Goal: Complete application form

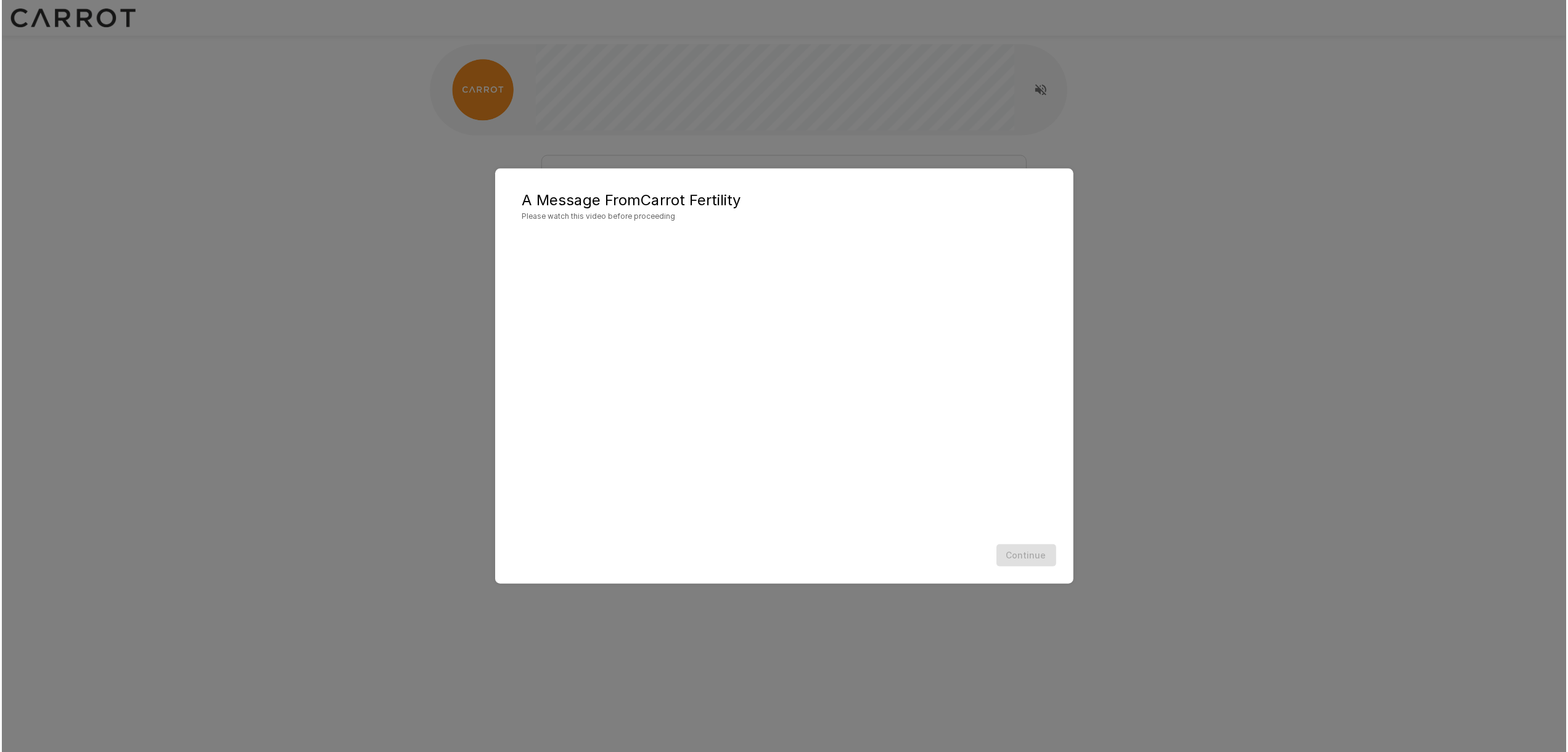
scroll to position [1, 0]
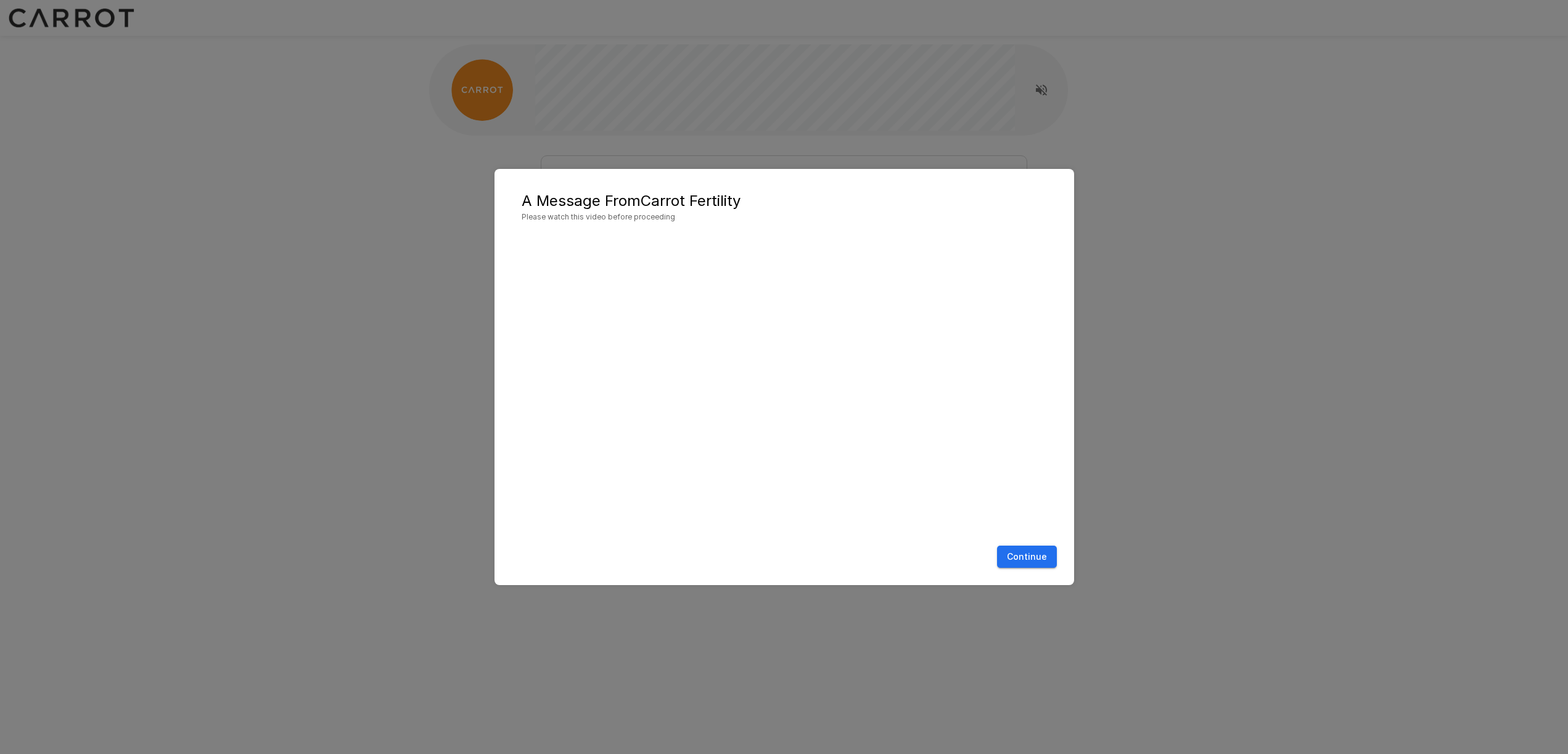
click at [1024, 555] on button "Continue" at bounding box center [1027, 557] width 60 height 23
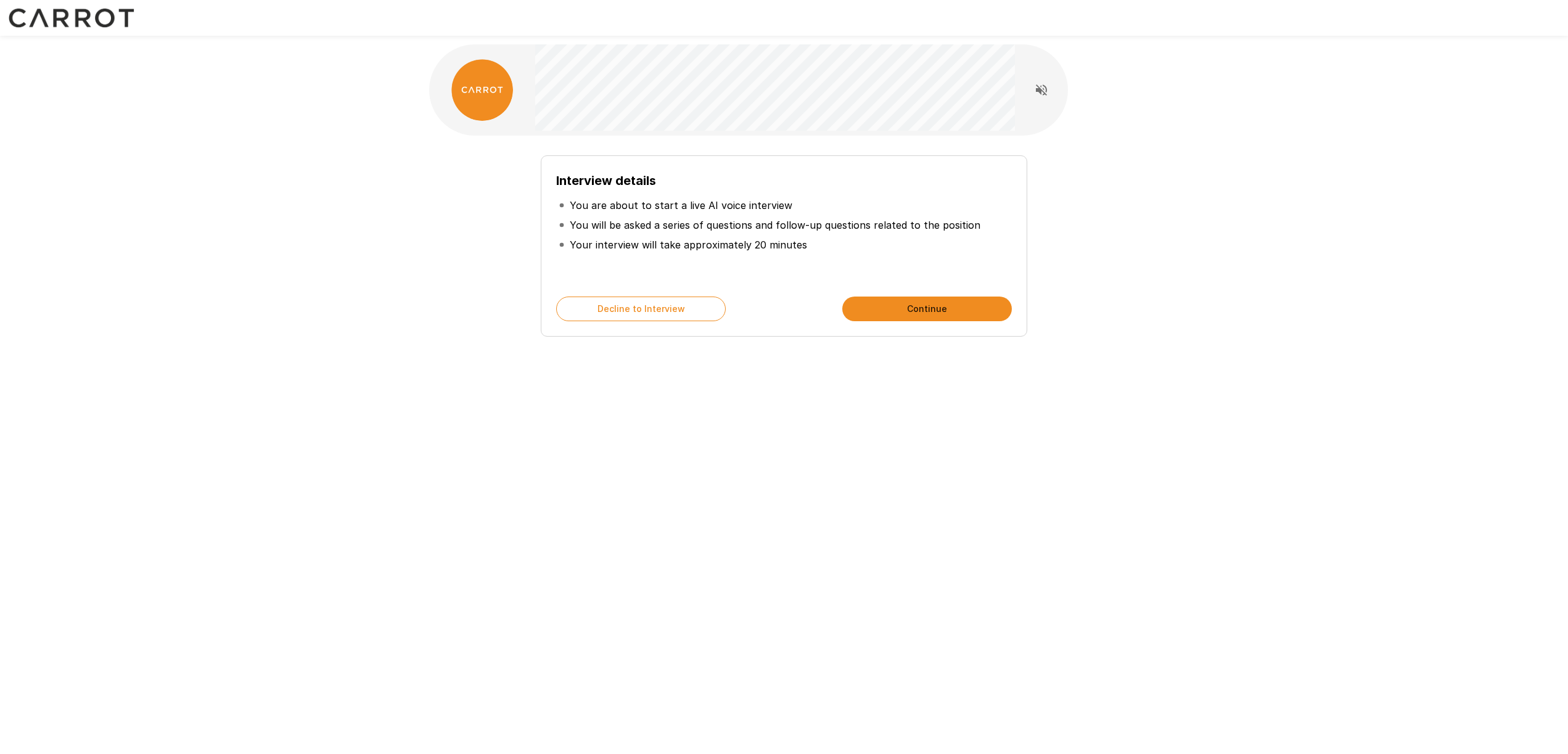
click at [904, 310] on button "Continue" at bounding box center [927, 308] width 170 height 25
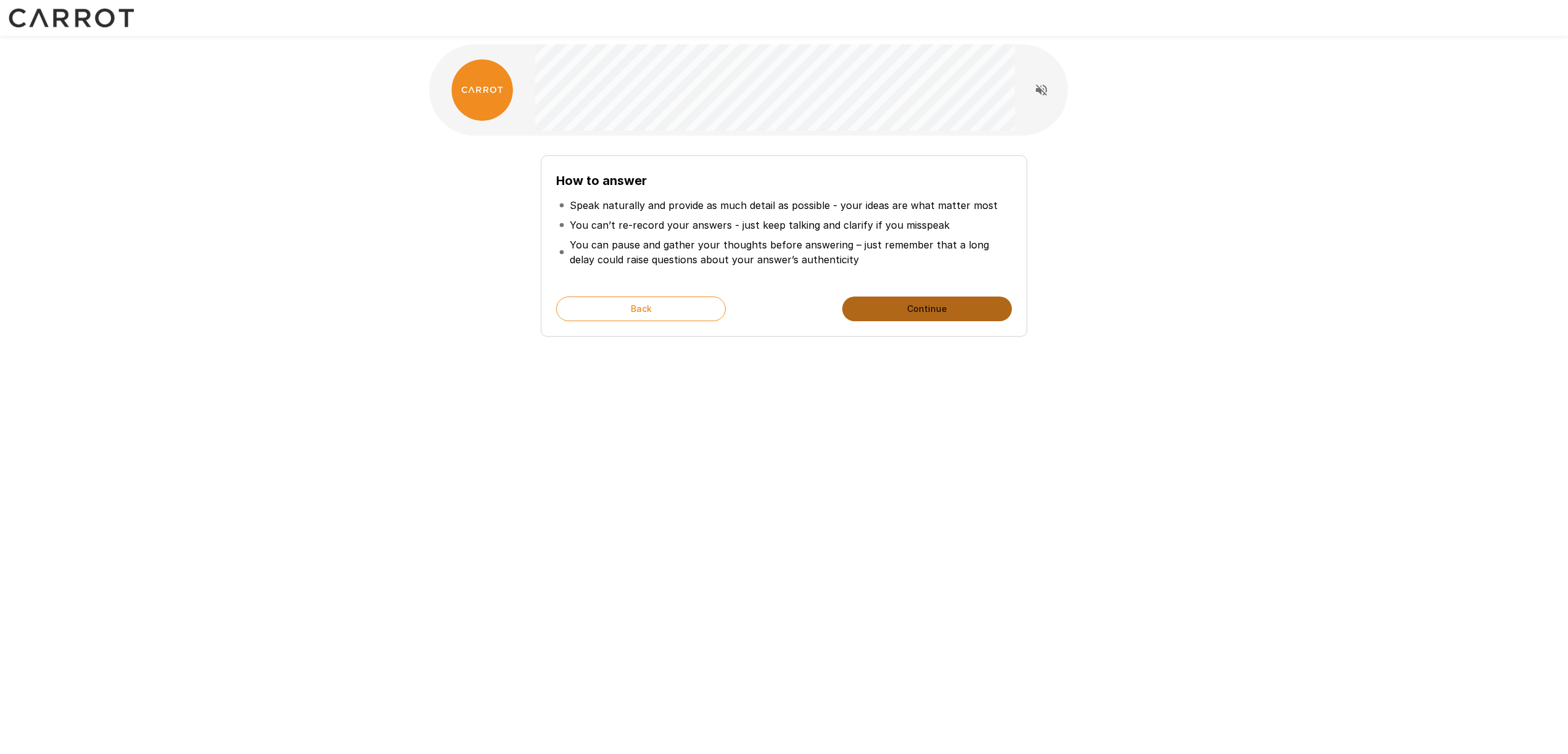
click at [867, 309] on button "Continue" at bounding box center [927, 308] width 170 height 25
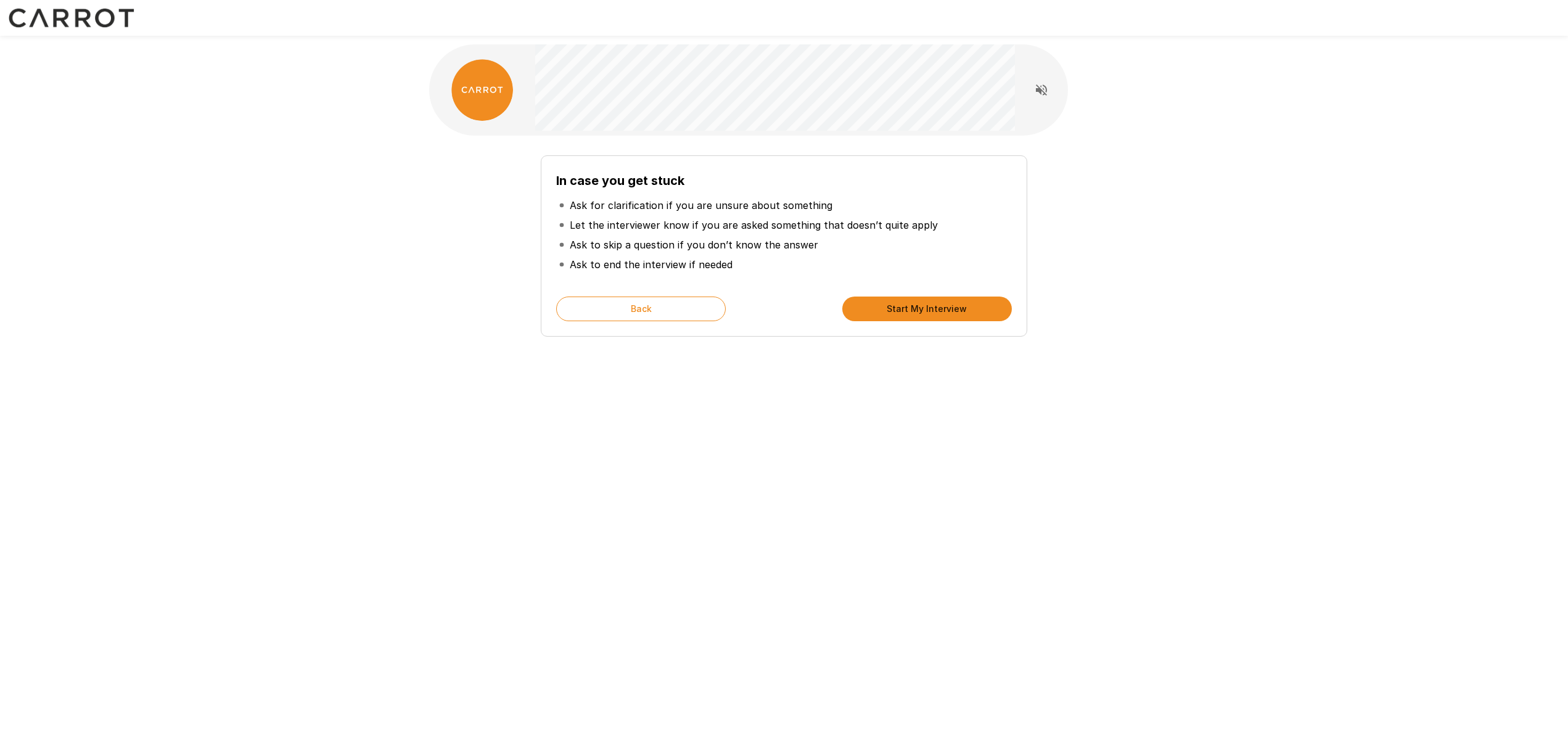
click at [885, 310] on button "Start My Interview" at bounding box center [927, 308] width 170 height 25
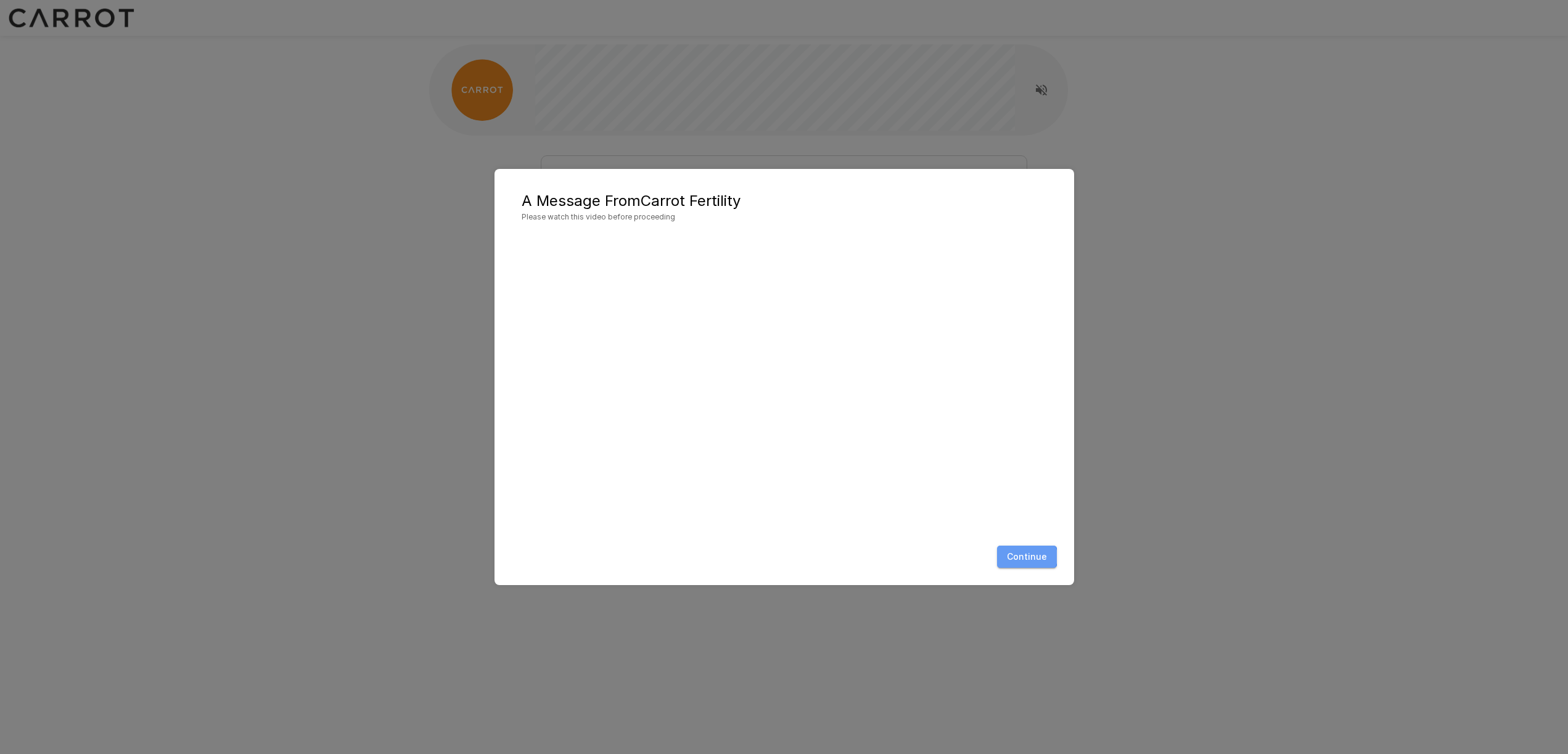
click at [1028, 557] on button "Continue" at bounding box center [1027, 557] width 60 height 23
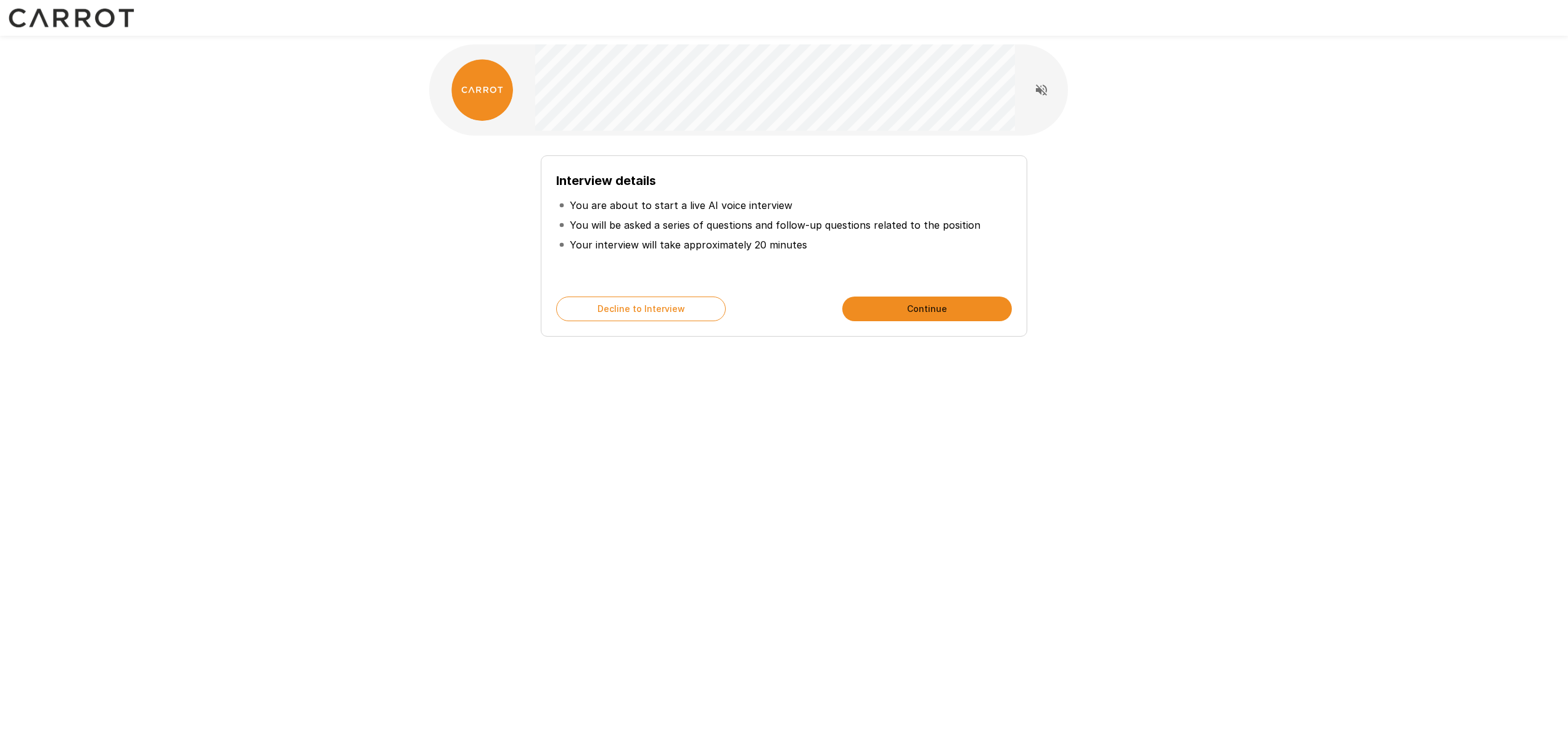
click at [909, 311] on button "Continue" at bounding box center [927, 308] width 170 height 25
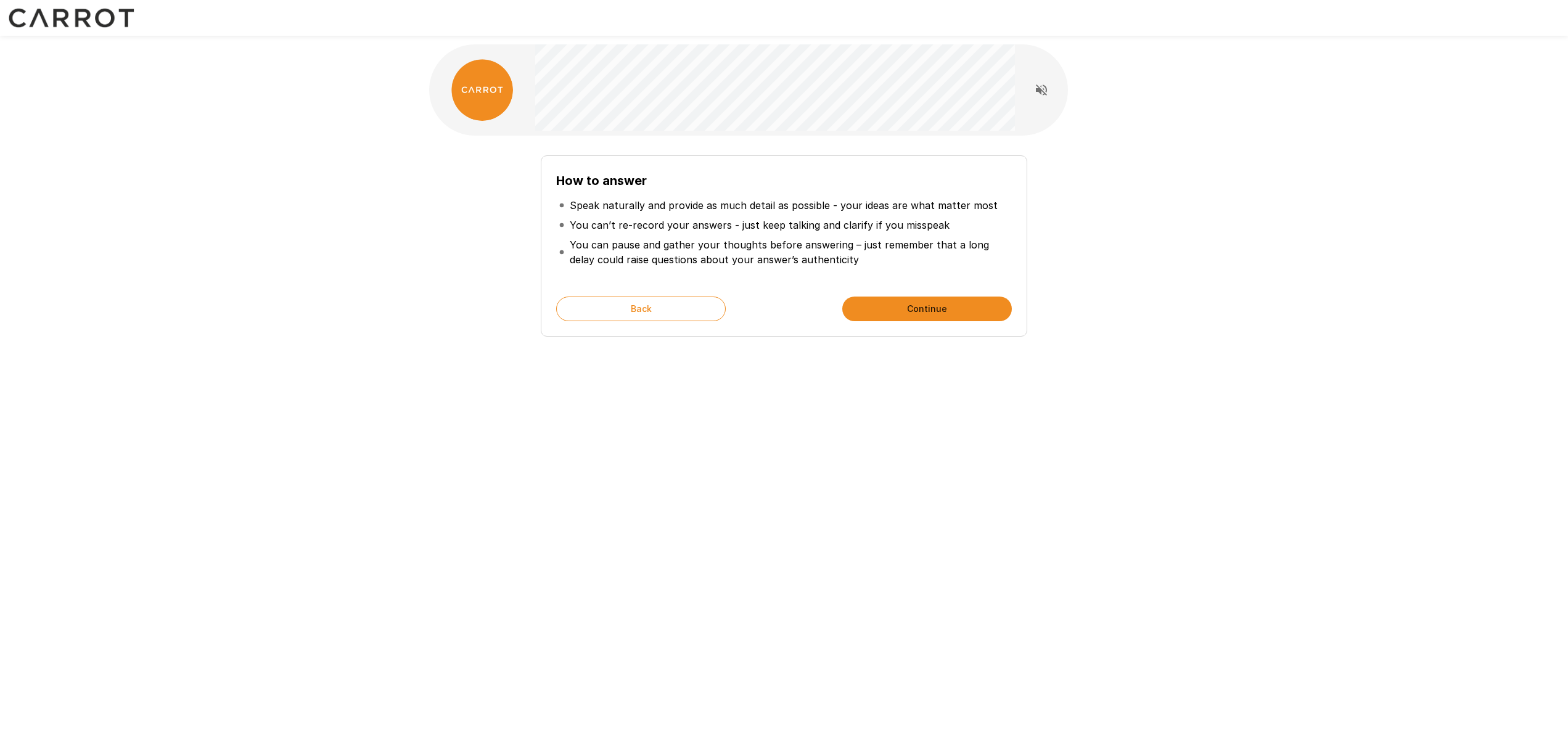
click at [895, 295] on div "How to answer Speak naturally and provide as much detail as possible - your ide…" at bounding box center [783, 246] width 486 height 181
click at [895, 301] on button "Continue" at bounding box center [927, 308] width 170 height 25
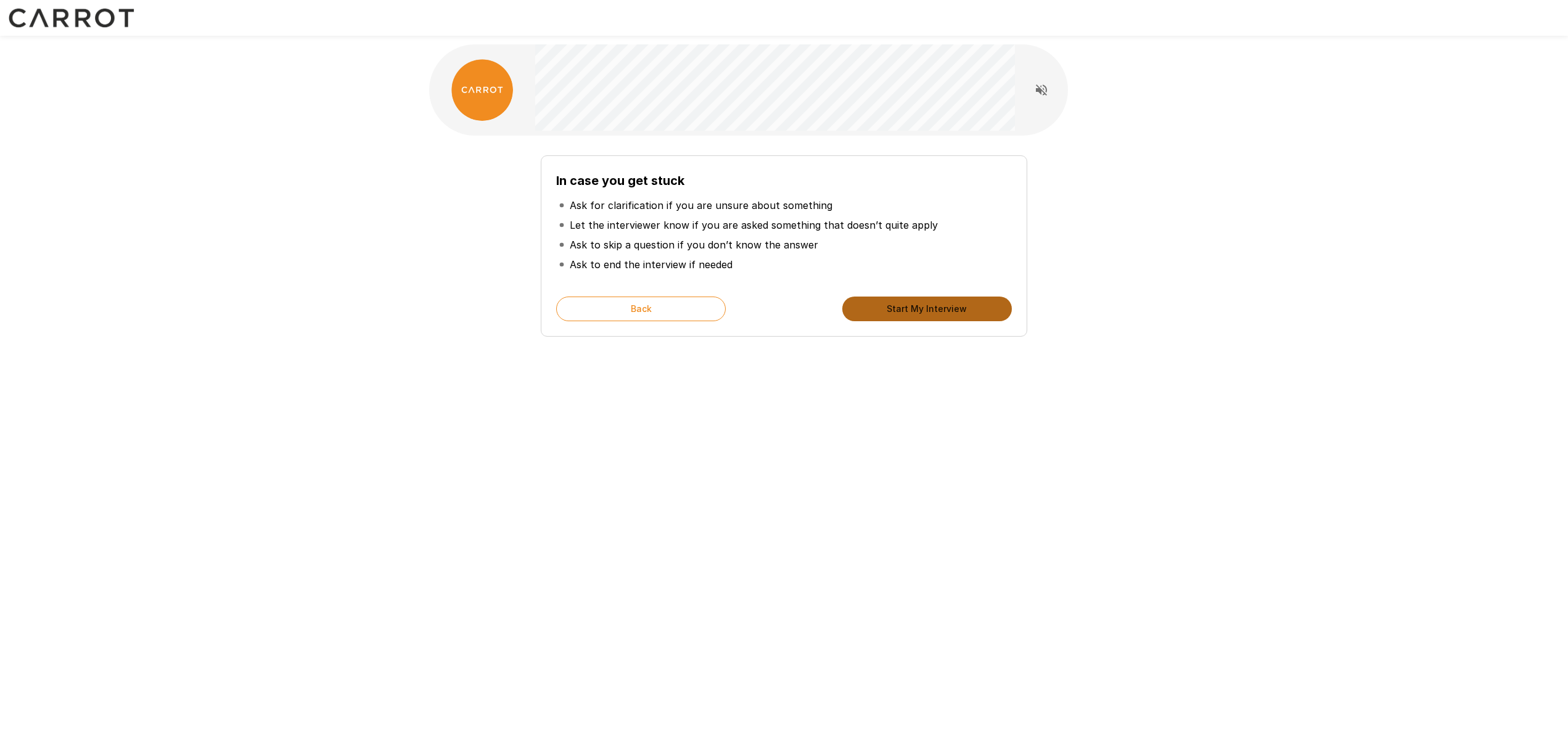
click at [894, 301] on button "Start My Interview" at bounding box center [927, 308] width 170 height 25
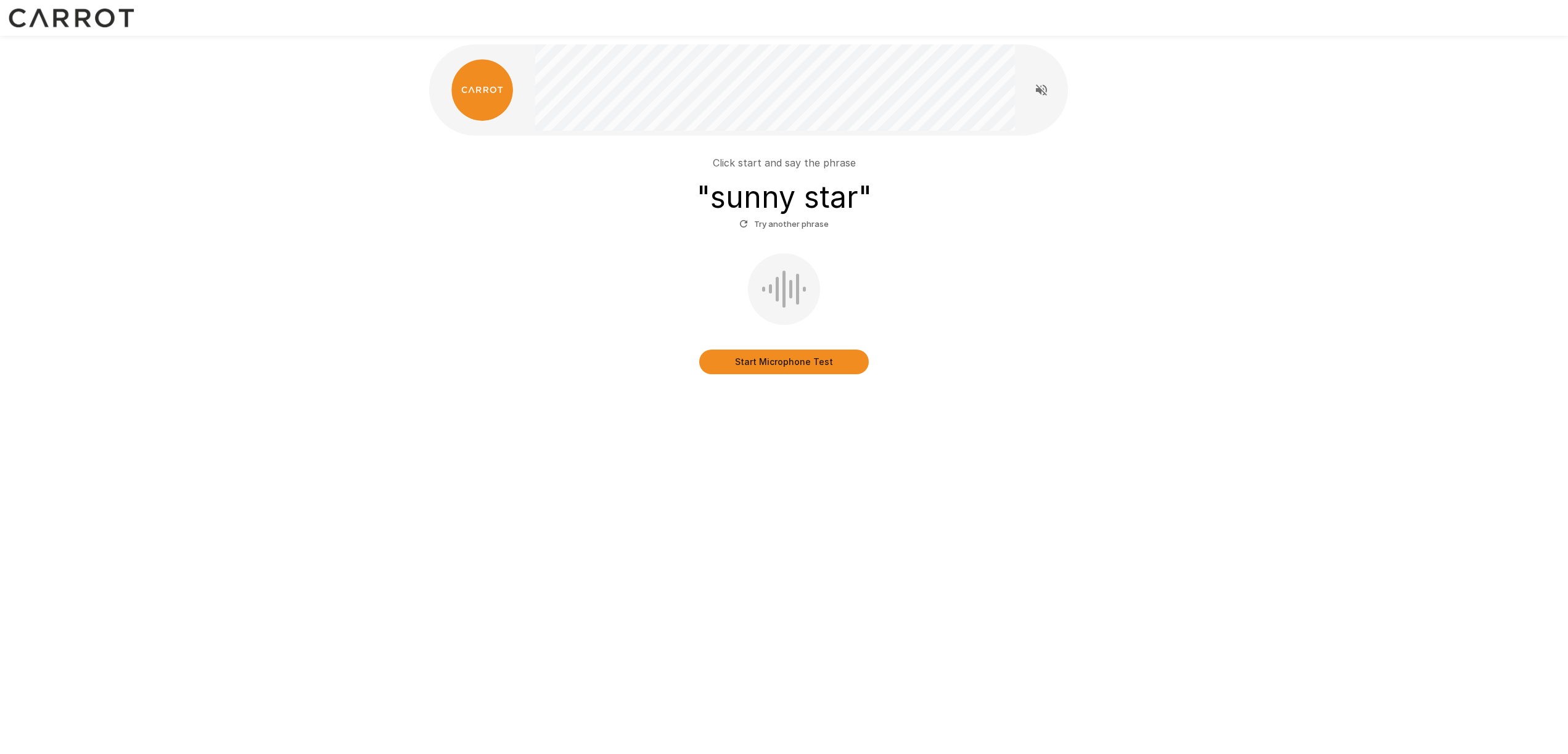
click at [791, 364] on button "Start Microphone Test" at bounding box center [784, 362] width 170 height 25
click at [759, 354] on button "Stop & Submit" at bounding box center [784, 362] width 170 height 25
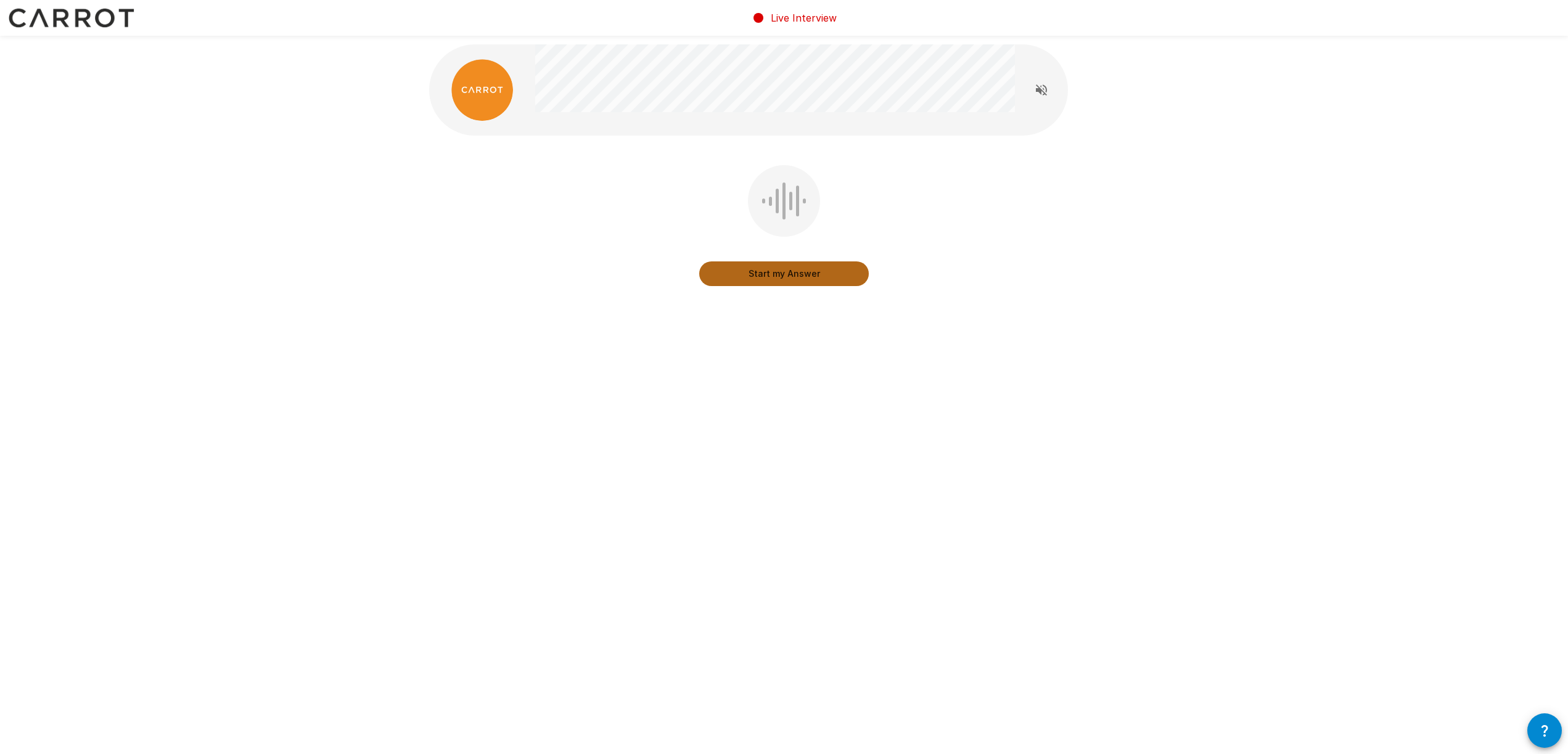
click at [766, 274] on button "Start my Answer" at bounding box center [784, 273] width 170 height 25
click at [809, 272] on button "Stop & Submit" at bounding box center [784, 273] width 170 height 25
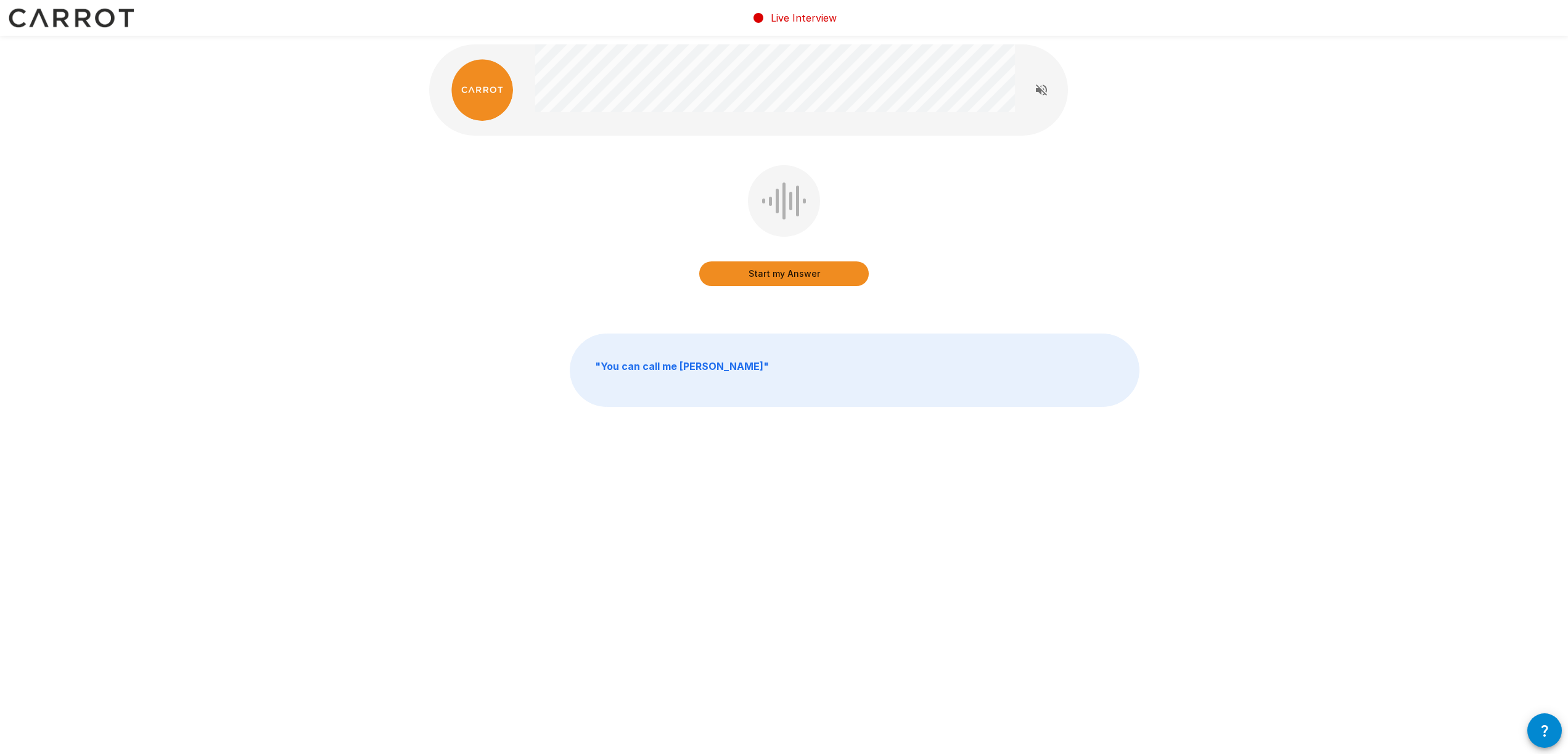
click at [776, 269] on button "Start my Answer" at bounding box center [784, 273] width 170 height 25
click at [794, 266] on button "Stop & Submit" at bounding box center [784, 273] width 170 height 25
click at [788, 269] on button "Start my Answer" at bounding box center [784, 273] width 170 height 25
click at [800, 275] on button "Stop & Submit" at bounding box center [784, 273] width 170 height 25
click at [801, 274] on button "Start my Answer" at bounding box center [784, 273] width 170 height 25
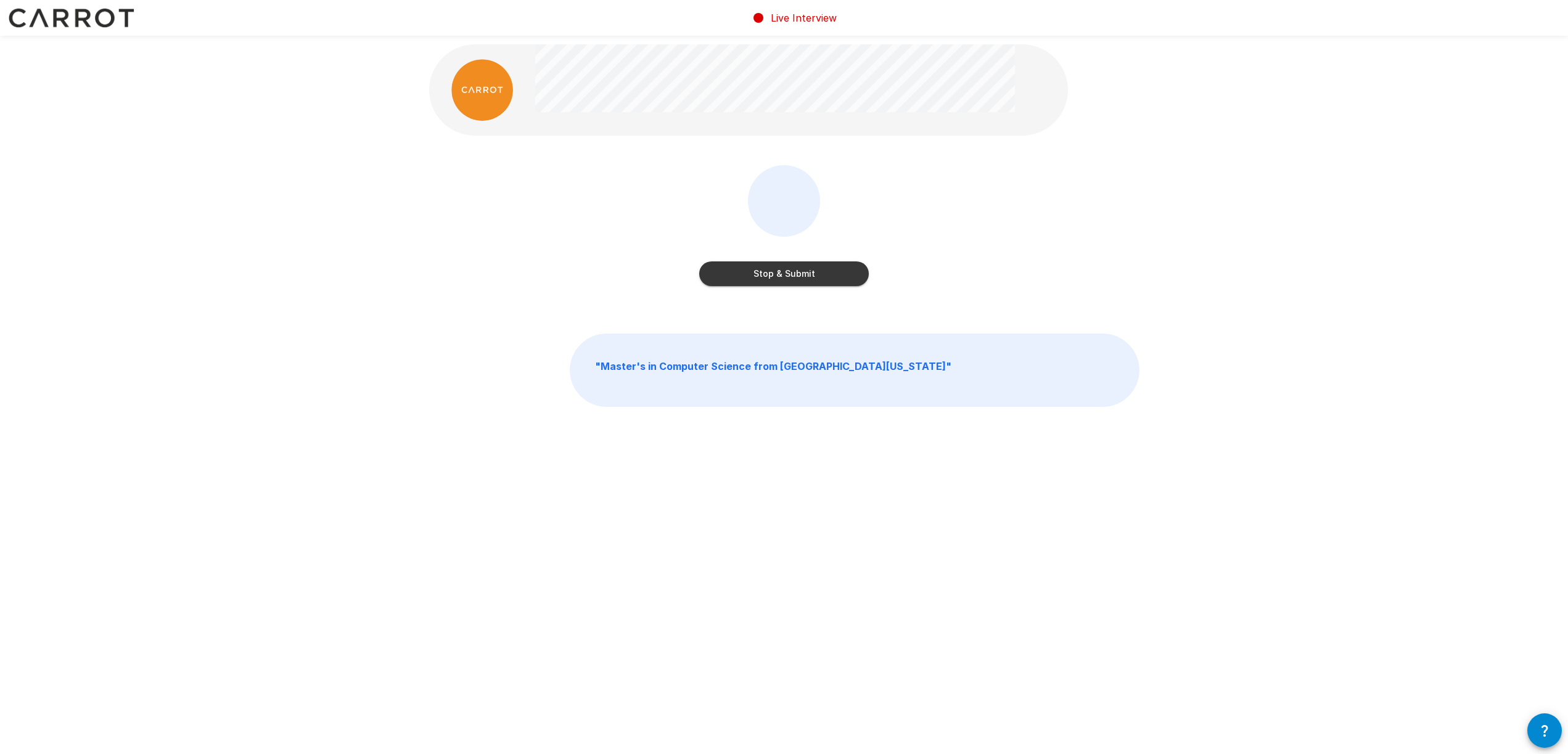
click at [801, 274] on button "Stop & Submit" at bounding box center [784, 273] width 170 height 25
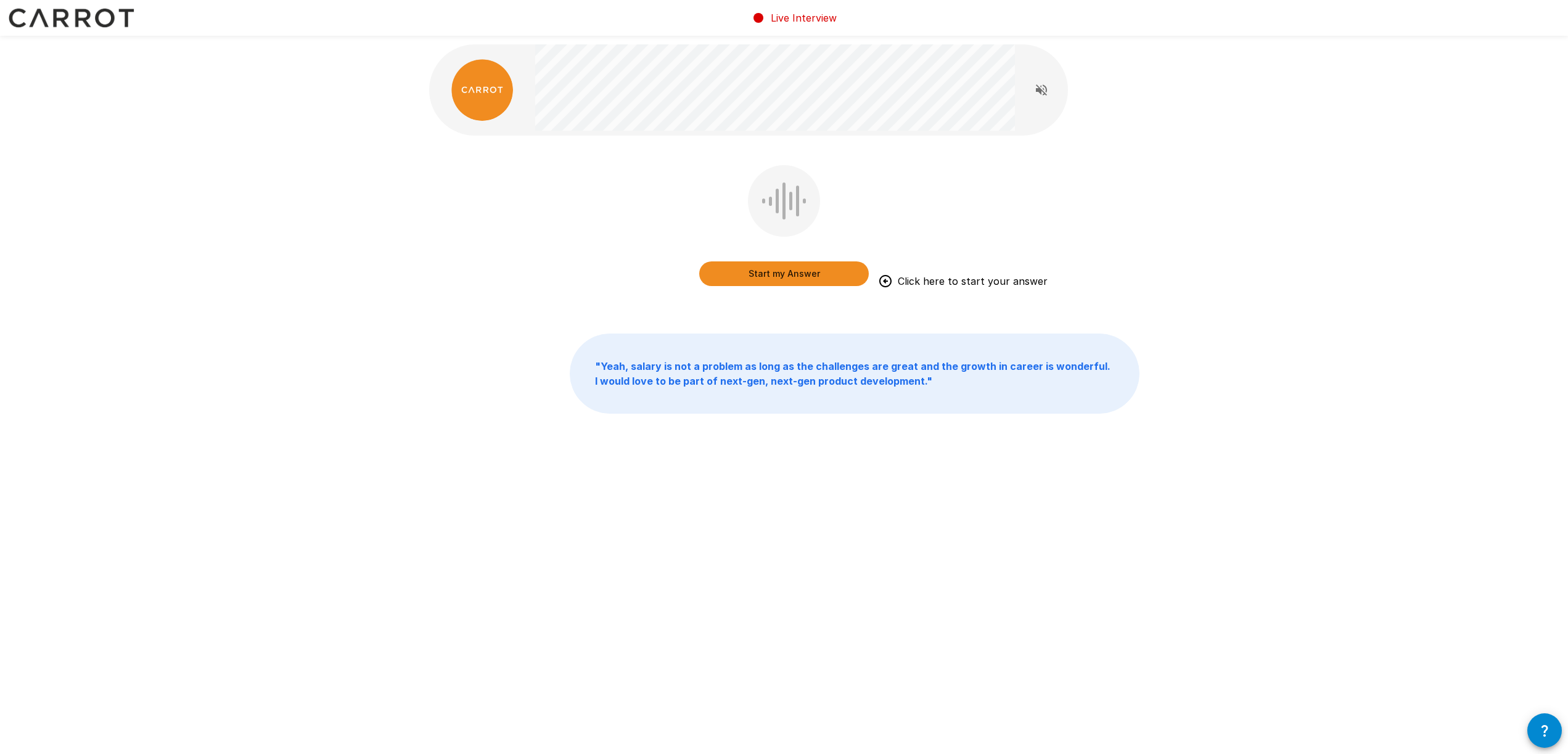
click at [771, 275] on button "Start my Answer" at bounding box center [784, 273] width 170 height 25
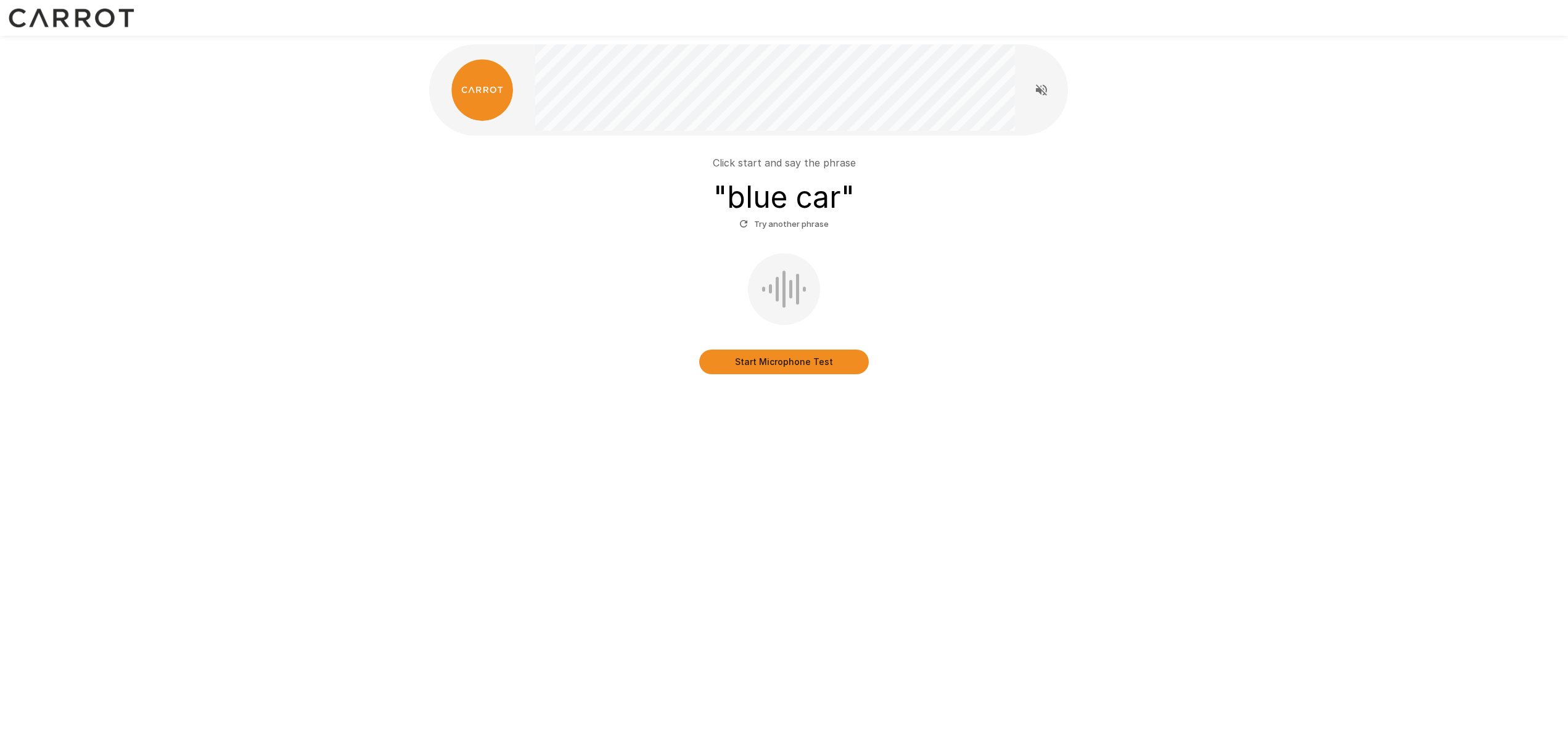
click at [809, 368] on button "Start Microphone Test" at bounding box center [784, 362] width 170 height 25
click at [809, 364] on button "Stop & Submit" at bounding box center [784, 362] width 170 height 25
click at [720, 354] on button "Start Microphone Test" at bounding box center [784, 362] width 170 height 25
click at [765, 360] on button "Stop & Submit" at bounding box center [784, 362] width 170 height 25
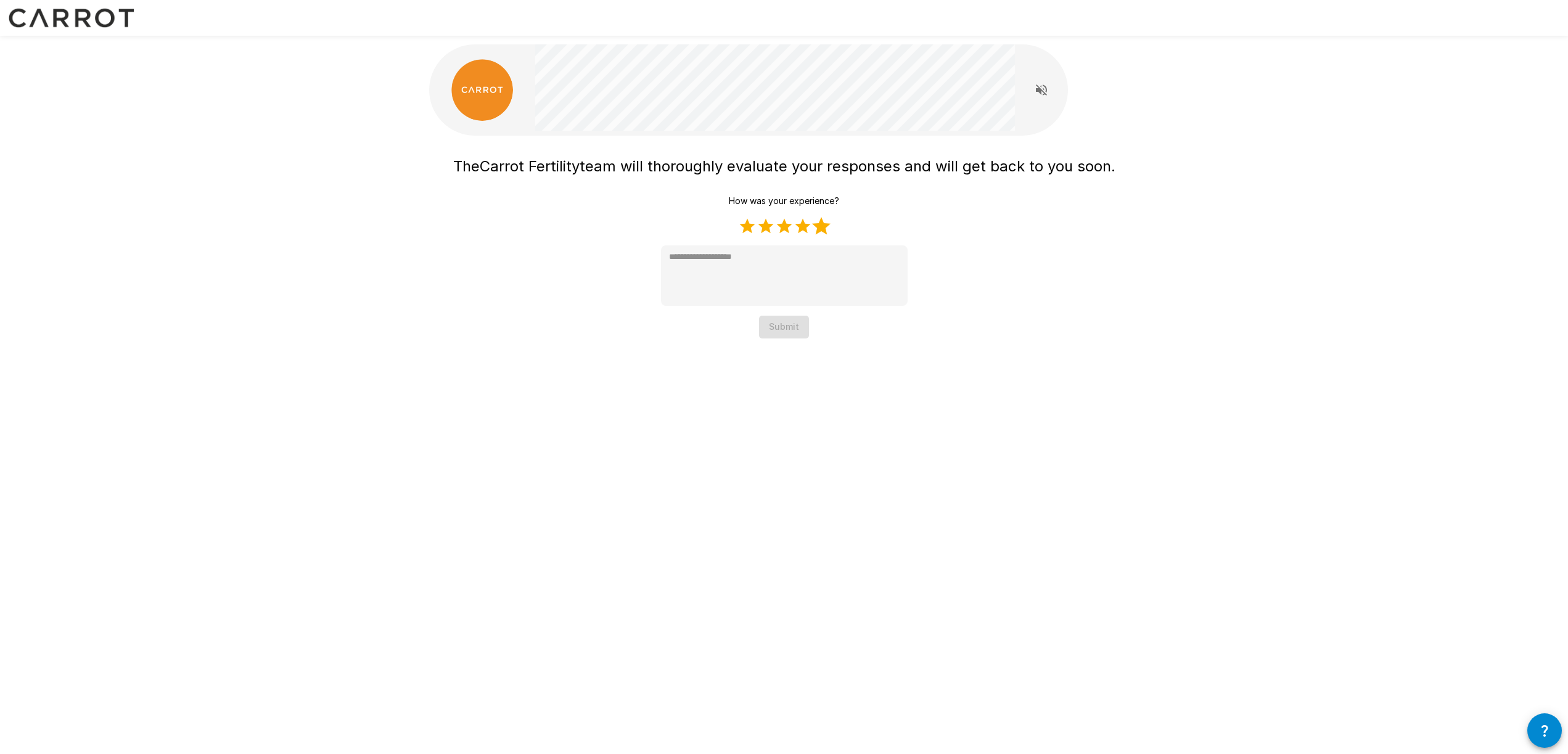
click at [824, 228] on label "5 Stars" at bounding box center [821, 226] width 19 height 19
type textarea "*"
click at [797, 328] on button "Submit" at bounding box center [784, 327] width 50 height 23
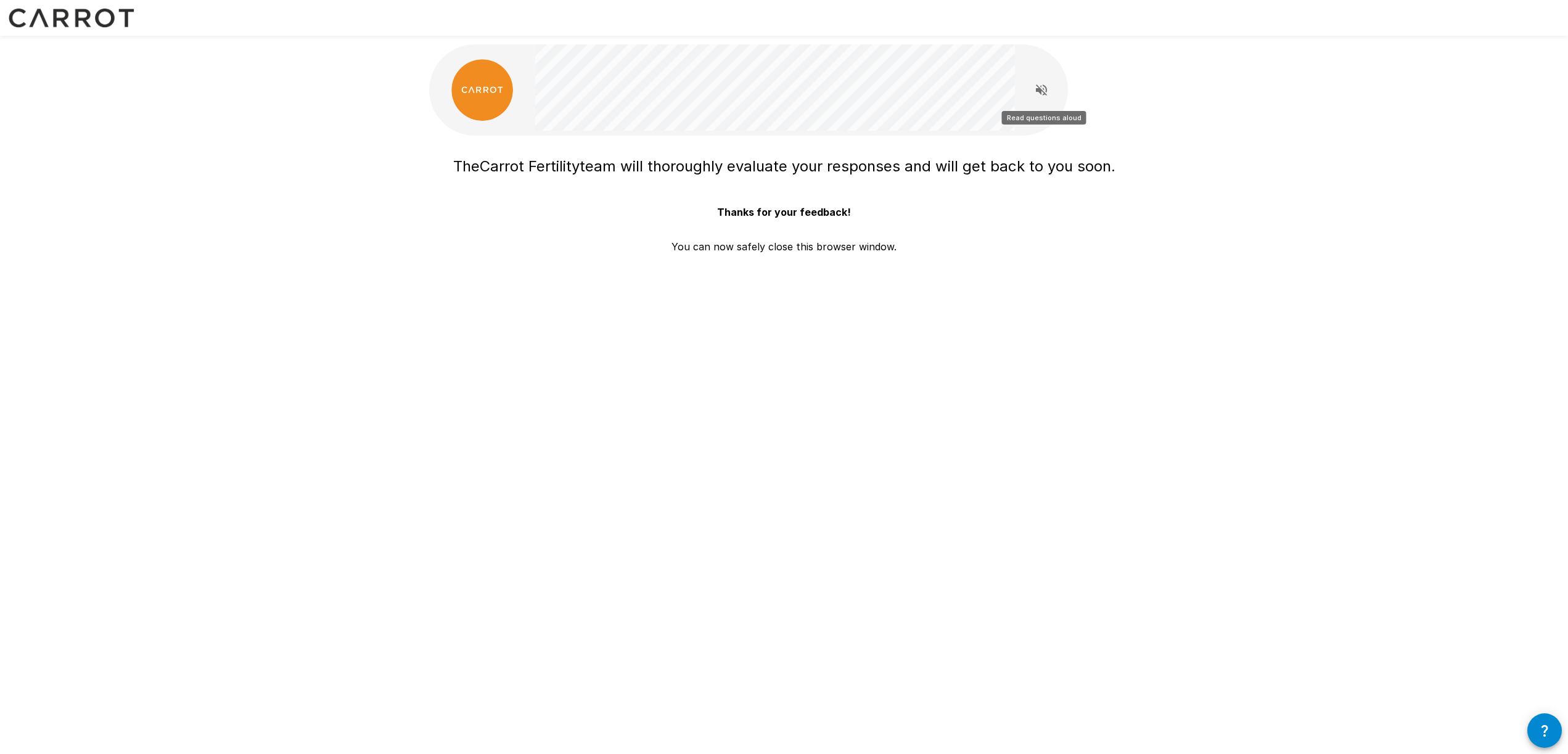
click at [1030, 88] on button "Read questions aloud" at bounding box center [1041, 89] width 25 height 25
click at [1039, 91] on icon "Stop reading questions aloud" at bounding box center [1041, 89] width 11 height 11
click at [1552, 732] on button "button" at bounding box center [1544, 730] width 34 height 34
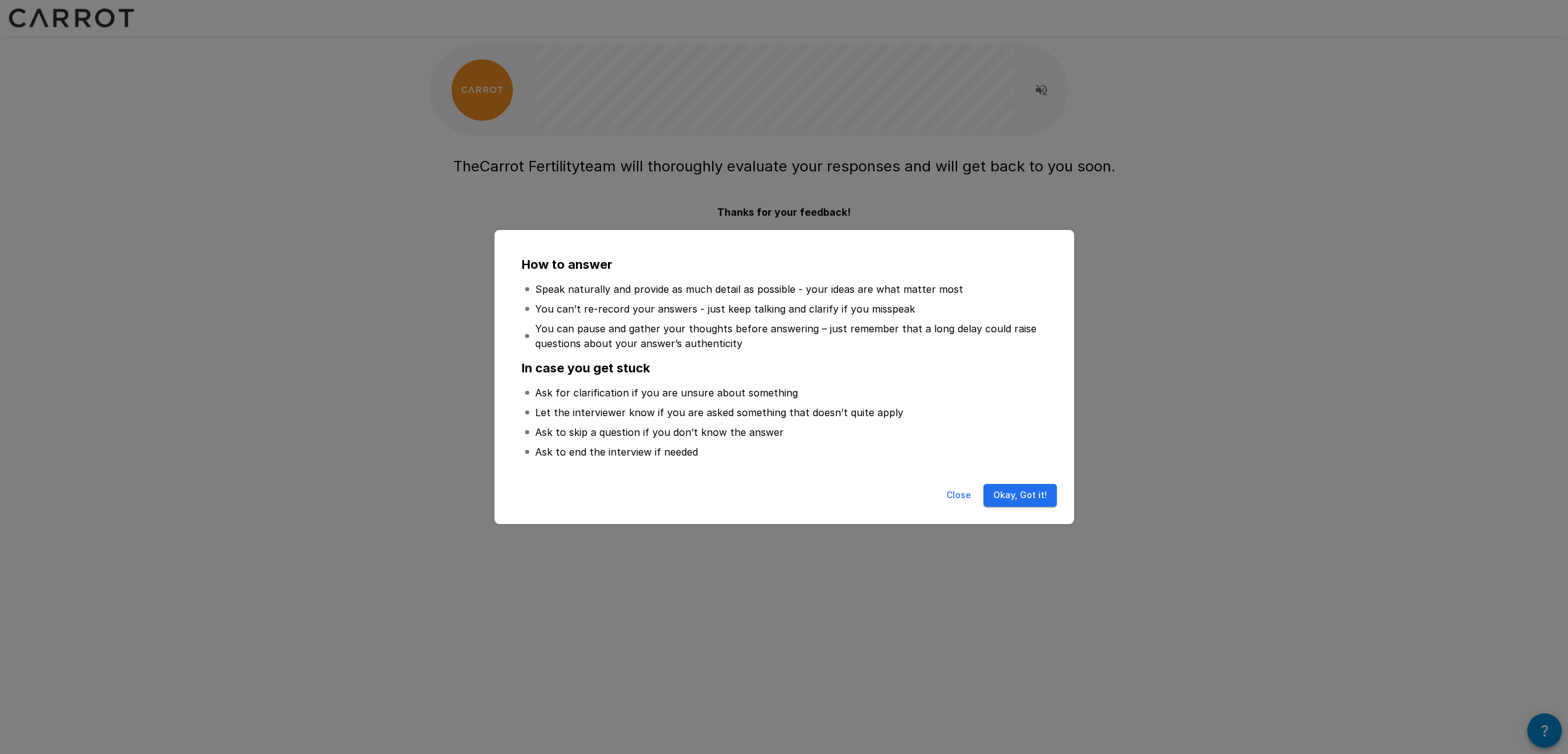
click at [1001, 492] on button "Okay, Got it!" at bounding box center [1020, 495] width 74 height 23
